Goal: Information Seeking & Learning: Learn about a topic

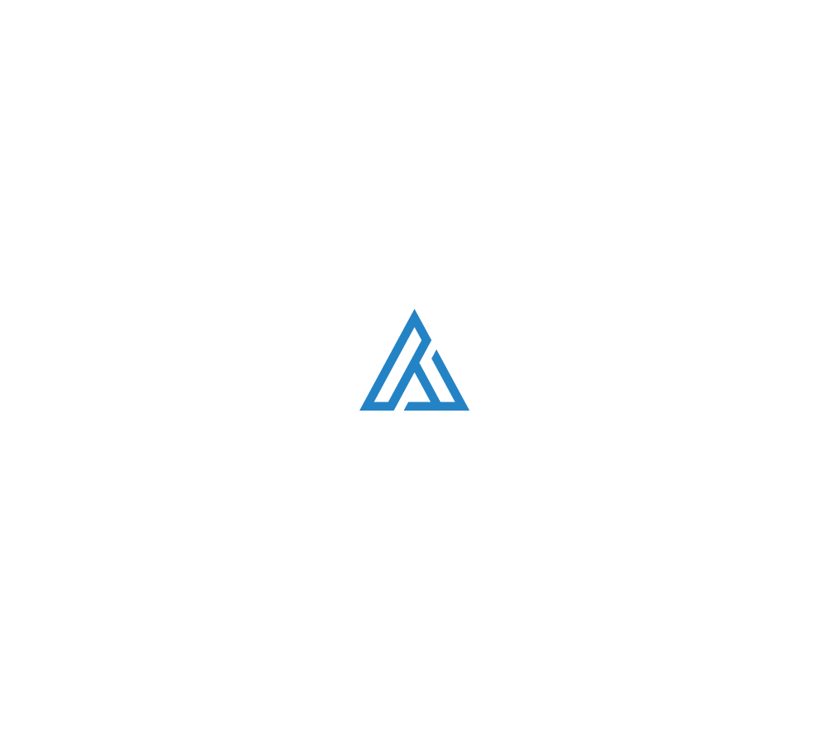
scroll to position [4272, 0]
